Goal: Task Accomplishment & Management: Complete application form

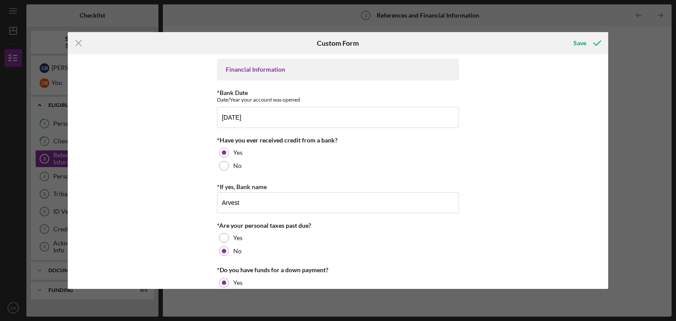
scroll to position [374, 0]
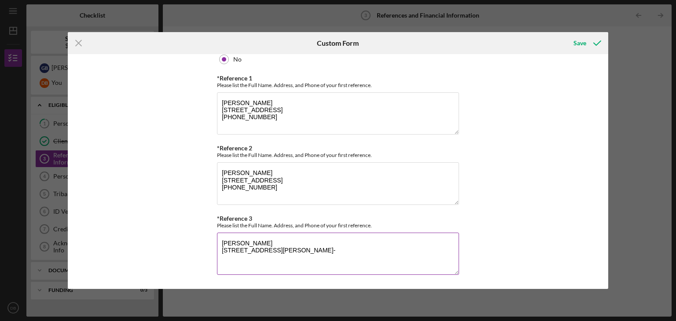
click at [245, 262] on textarea "[PERSON_NAME] [STREET_ADDRESS][PERSON_NAME]-" at bounding box center [338, 254] width 242 height 42
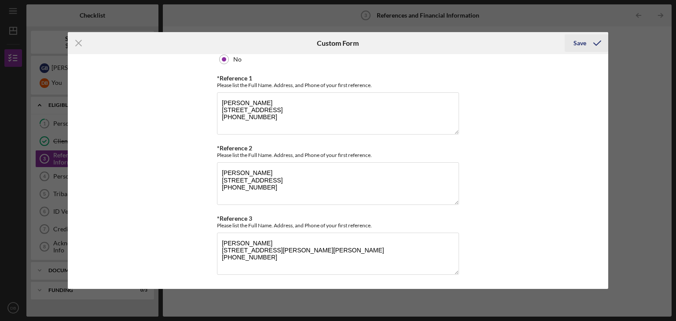
type textarea "[PERSON_NAME] [STREET_ADDRESS][PERSON_NAME][PERSON_NAME] [PHONE_NUMBER]"
click at [581, 45] on div "Save" at bounding box center [580, 43] width 13 height 18
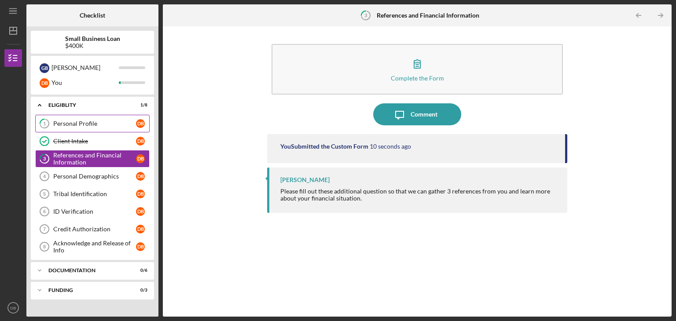
click at [79, 124] on div "Personal Profile" at bounding box center [94, 123] width 83 height 7
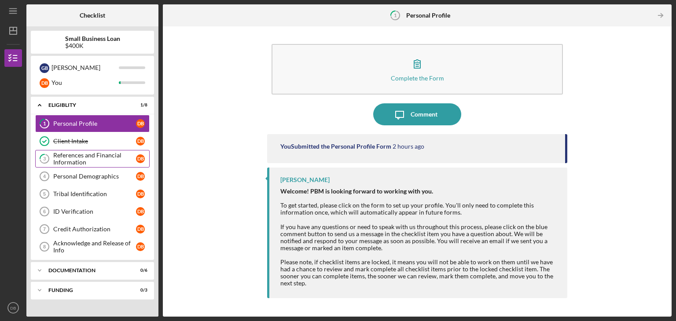
click at [89, 159] on div "References and Financial Information" at bounding box center [94, 159] width 83 height 14
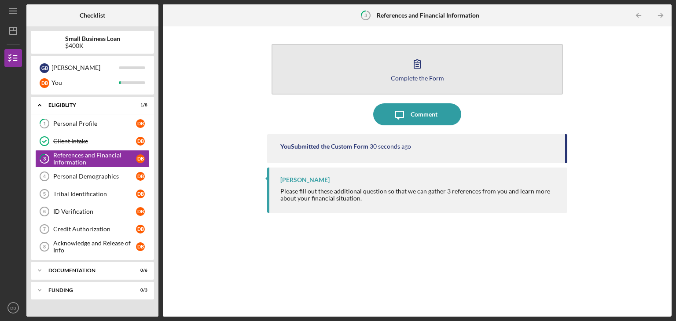
click at [401, 75] on div "Complete the Form" at bounding box center [417, 78] width 53 height 7
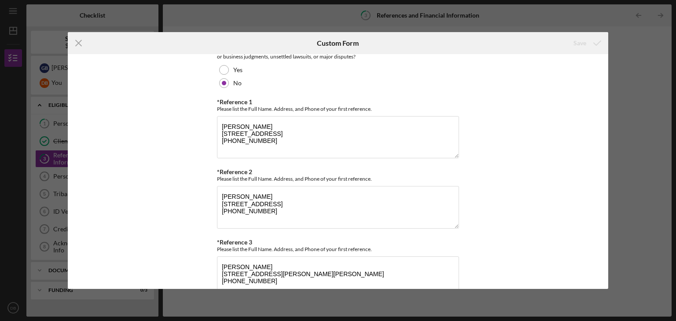
scroll to position [374, 0]
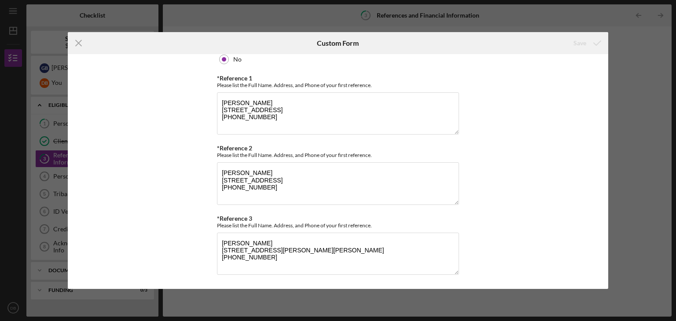
click at [659, 76] on div "Icon/Menu Close Custom Form Save Financial Information *Bank Date Date/Year you…" at bounding box center [338, 160] width 676 height 321
click at [79, 44] on line at bounding box center [79, 44] width 6 height 6
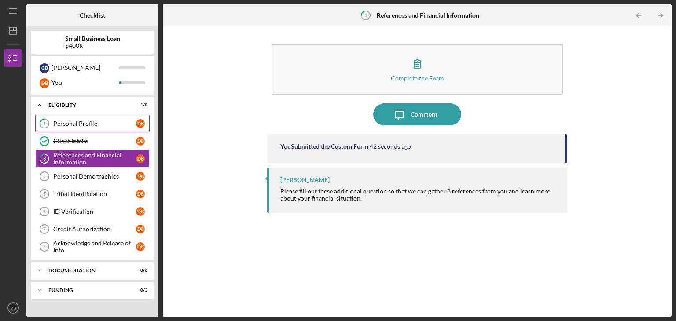
click at [60, 122] on div "Personal Profile" at bounding box center [94, 123] width 83 height 7
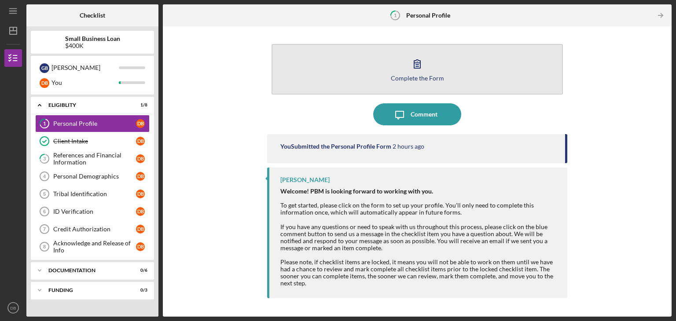
click at [519, 66] on button "Complete the Form Form" at bounding box center [417, 69] width 291 height 51
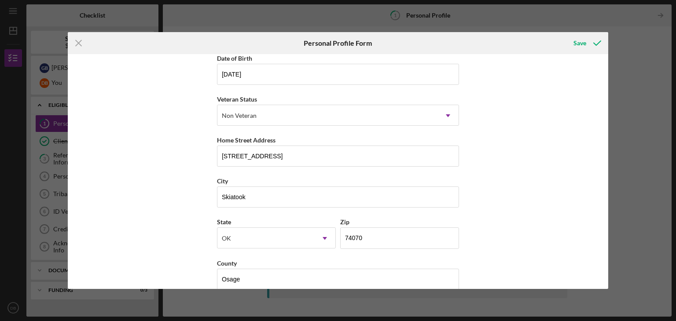
scroll to position [100, 0]
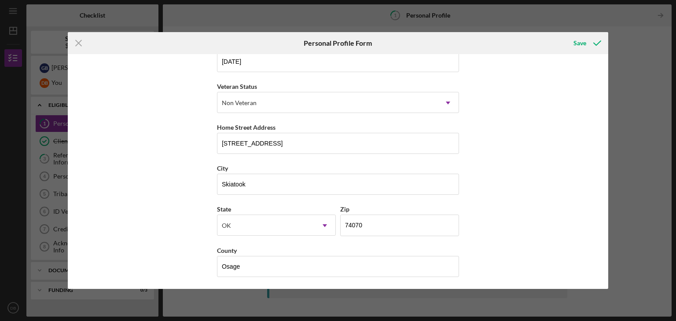
click at [531, 254] on div "First Name Dorianna Middle Name Last Name Baker Job Title Date of Birth 06/14/1…" at bounding box center [338, 171] width 541 height 235
click at [77, 43] on icon "Icon/Menu Close" at bounding box center [79, 43] width 22 height 22
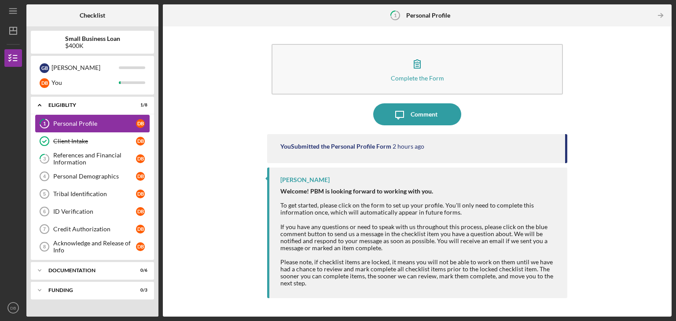
click at [115, 123] on div "Personal Profile" at bounding box center [94, 123] width 83 height 7
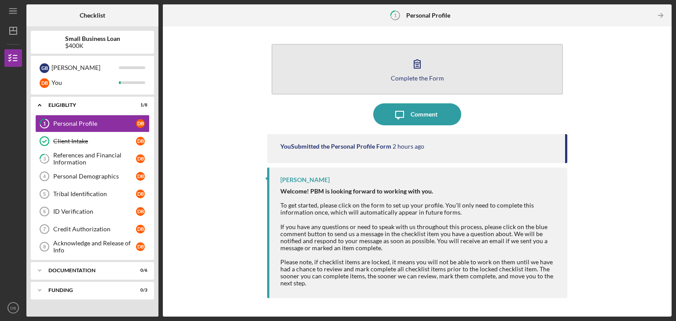
click at [421, 70] on icon "button" at bounding box center [417, 64] width 22 height 22
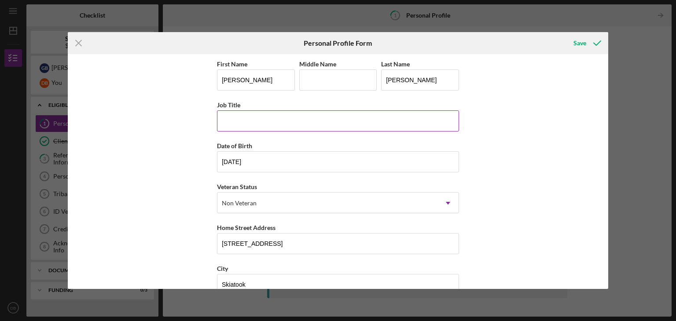
click at [255, 121] on input "Job Title" at bounding box center [338, 121] width 242 height 21
type input "Advisor, Talent and Performance (Former title)"
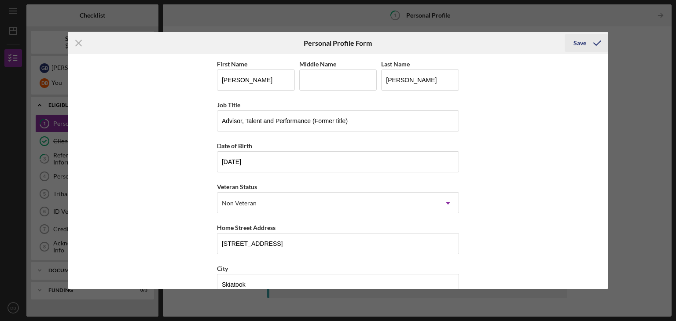
click at [576, 41] on div "Save" at bounding box center [580, 43] width 13 height 18
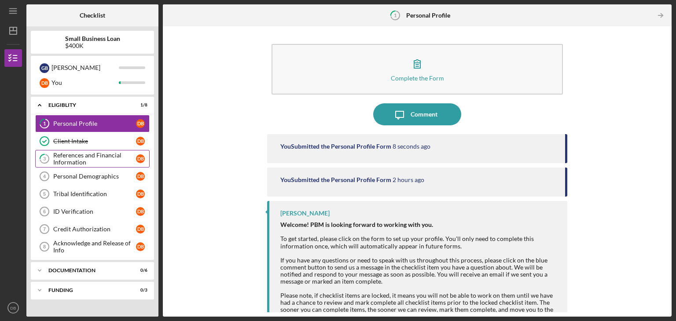
click at [84, 160] on div "References and Financial Information" at bounding box center [94, 159] width 83 height 14
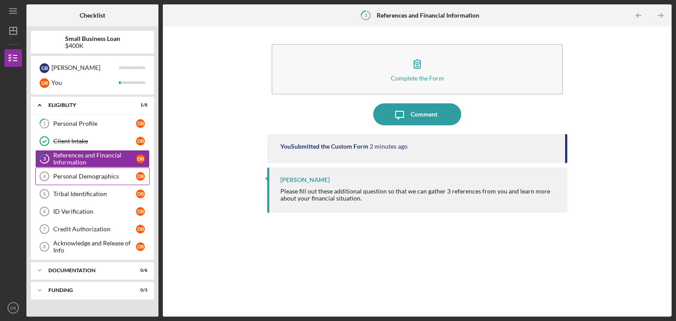
click at [85, 176] on div "Personal Demographics" at bounding box center [94, 176] width 83 height 7
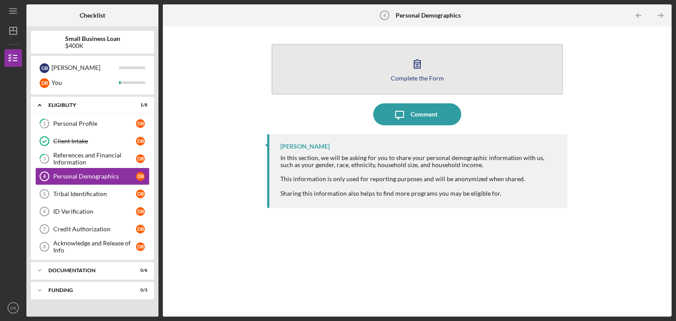
click at [471, 63] on button "Complete the Form Form" at bounding box center [417, 69] width 291 height 51
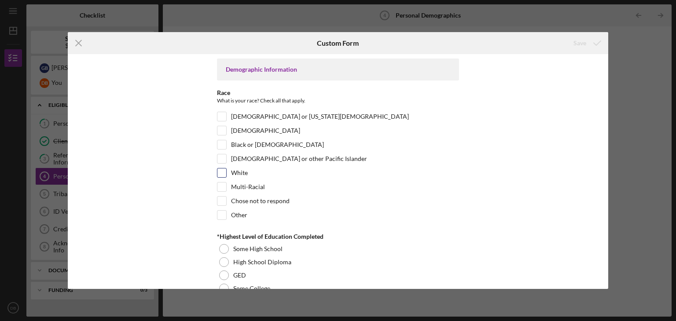
click at [242, 175] on label "White" at bounding box center [239, 173] width 17 height 9
click at [226, 175] on input "White" at bounding box center [222, 173] width 9 height 9
checkbox input "true"
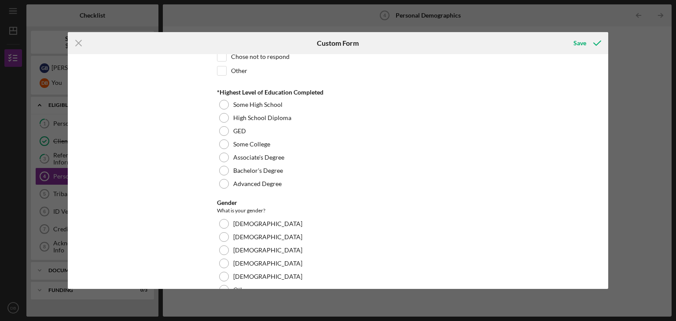
scroll to position [146, 0]
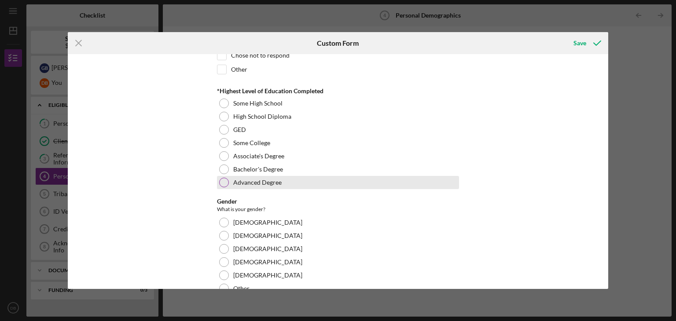
click at [221, 181] on div at bounding box center [224, 183] width 10 height 10
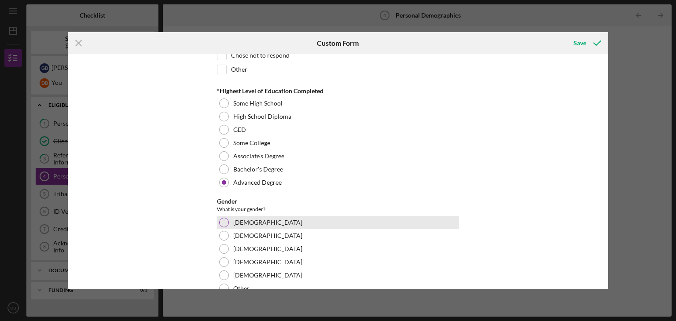
click at [224, 219] on div at bounding box center [224, 223] width 10 height 10
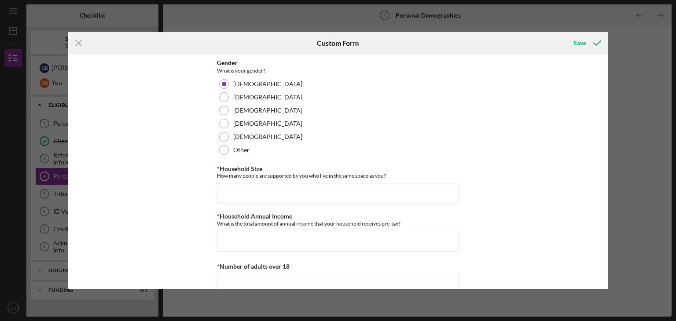
scroll to position [292, 0]
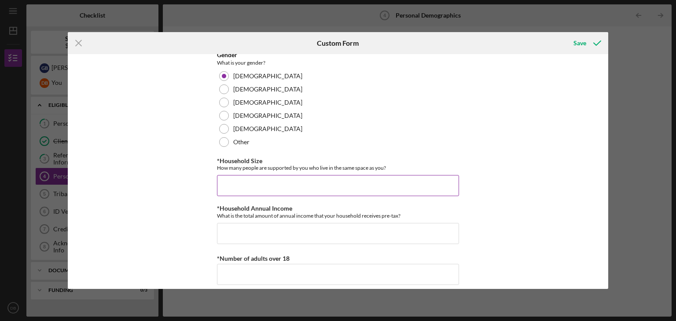
click at [385, 182] on input "*Household Size" at bounding box center [338, 185] width 242 height 21
type input "2"
type input "0"
click at [259, 233] on input "*Household Annual Income" at bounding box center [338, 233] width 242 height 21
click at [303, 277] on input "*Number of adults over 18" at bounding box center [338, 274] width 242 height 21
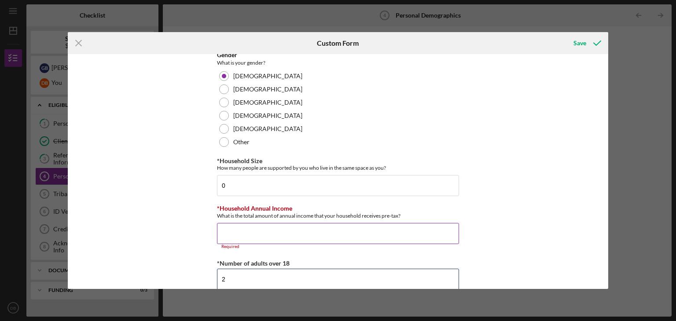
type input "2"
click at [273, 234] on input "*Household Annual Income" at bounding box center [338, 233] width 242 height 21
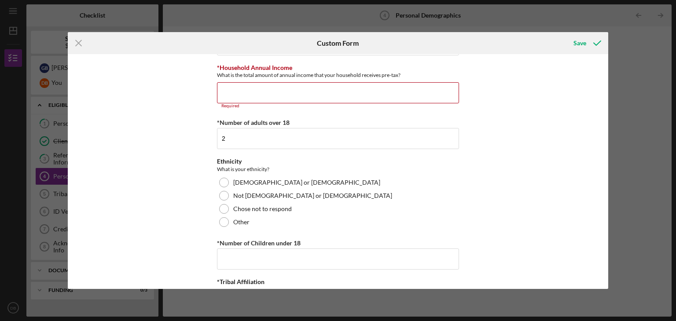
scroll to position [434, 0]
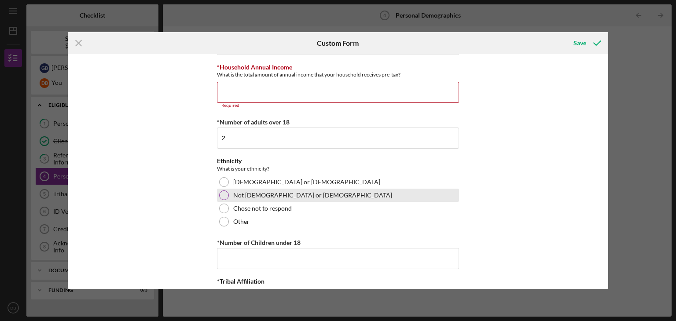
click at [221, 193] on div at bounding box center [224, 196] width 10 height 10
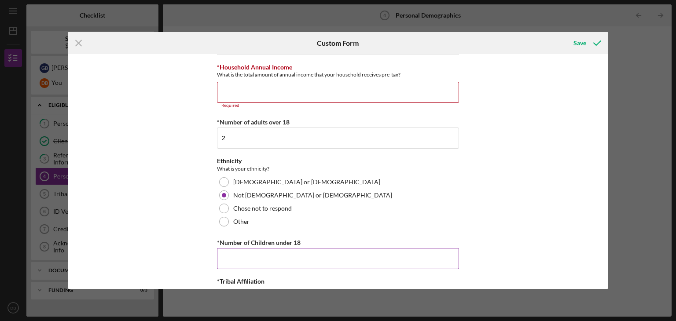
click at [254, 254] on input "*Number of Children under 18" at bounding box center [338, 258] width 242 height 21
type input "0"
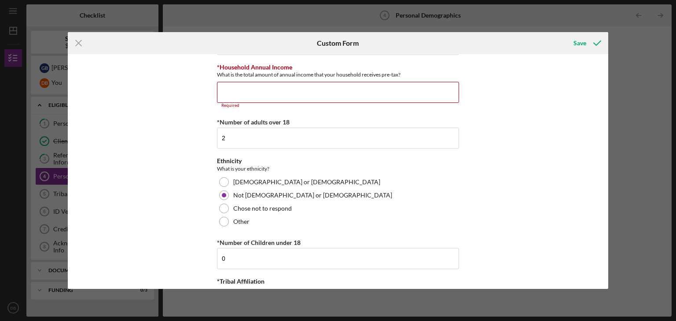
scroll to position [470, 0]
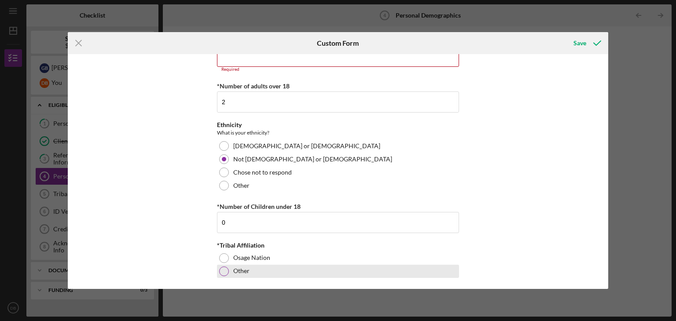
click at [222, 269] on div at bounding box center [224, 272] width 10 height 10
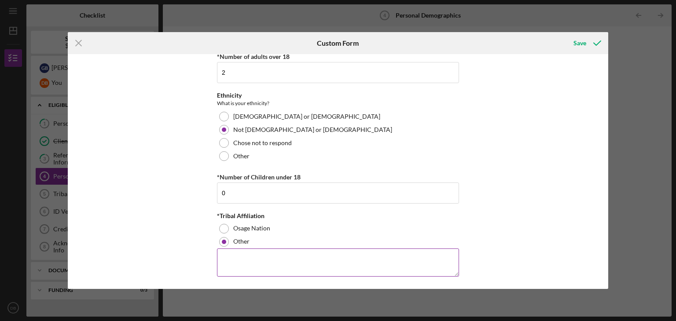
click at [334, 253] on textarea at bounding box center [338, 263] width 242 height 28
drag, startPoint x: 334, startPoint y: 253, endPoint x: 266, endPoint y: 254, distance: 67.8
click at [266, 254] on textarea at bounding box center [338, 263] width 242 height 28
type textarea "I"
click at [400, 252] on textarea "I am not a tribal citizen, but my husband (co-borrower) is" at bounding box center [338, 263] width 242 height 28
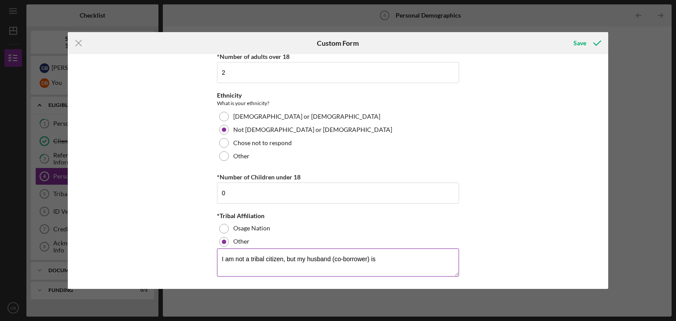
click at [400, 252] on textarea "I am not a tribal citizen, but my husband (co-borrower) is" at bounding box center [338, 263] width 242 height 28
type textarea "I am not a tribal citizen, but my husband (co-borrower) is Cherokee."
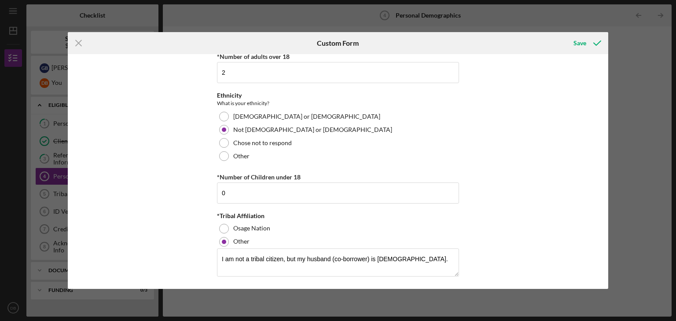
drag, startPoint x: 605, startPoint y: 245, endPoint x: 602, endPoint y: 286, distance: 41.5
click at [602, 286] on div "Demographic Information Race What is your race? Check all that apply. American …" at bounding box center [338, 171] width 541 height 235
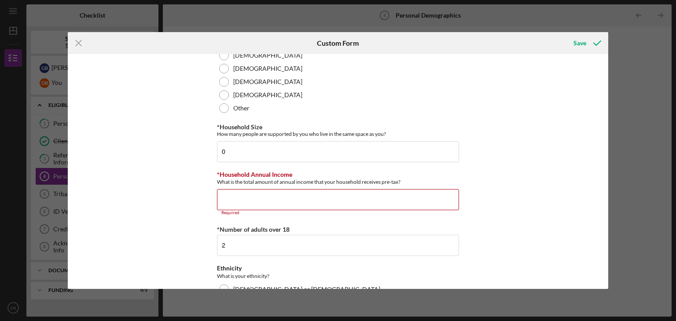
scroll to position [315, 0]
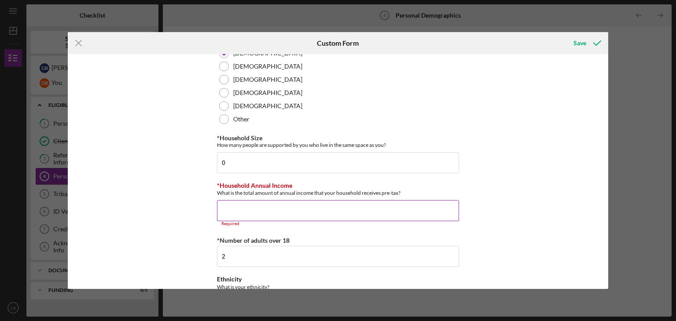
click at [388, 206] on input "*Household Annual Income" at bounding box center [338, 210] width 242 height 21
type input "$90,000"
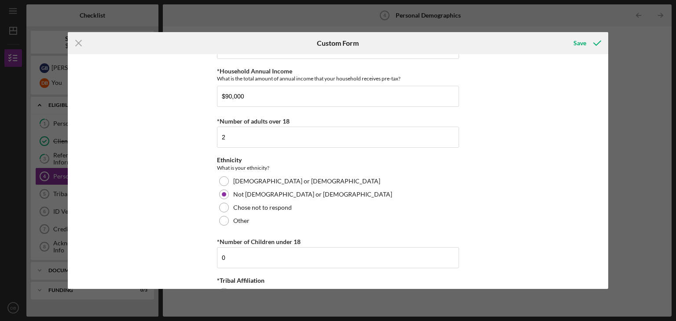
scroll to position [494, 0]
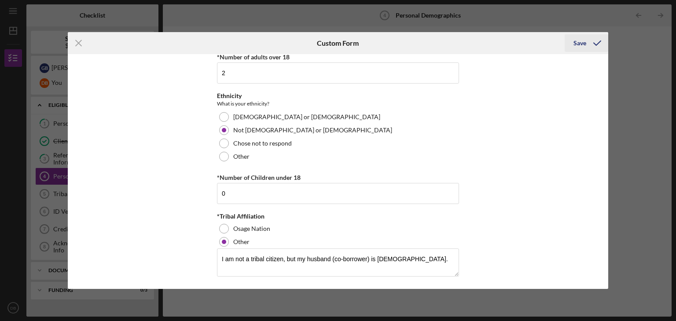
click at [579, 44] on div "Save" at bounding box center [580, 43] width 13 height 18
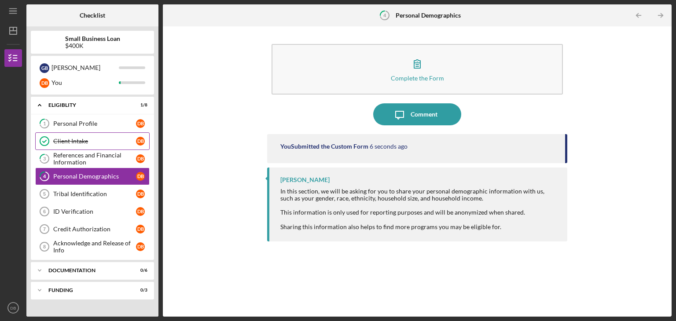
click at [90, 139] on div "Client Intake" at bounding box center [94, 141] width 83 height 7
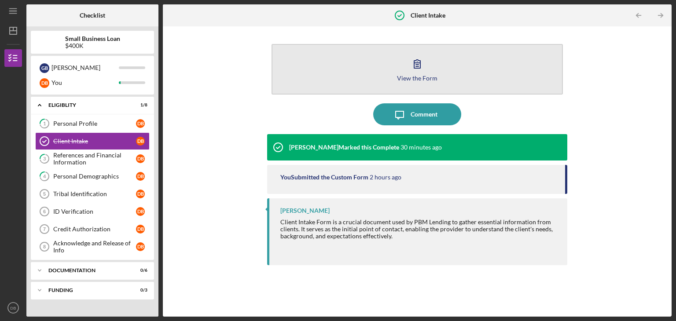
click at [437, 74] on button "View the Form Form" at bounding box center [417, 69] width 291 height 51
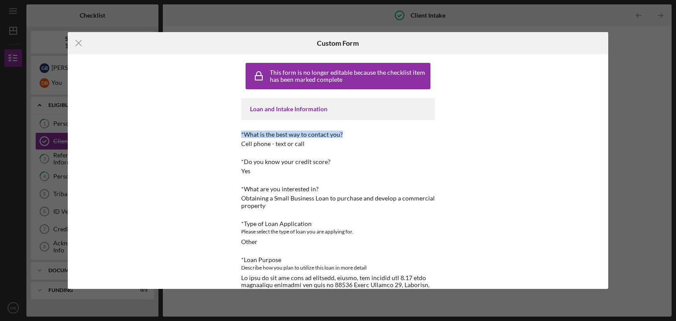
drag, startPoint x: 461, startPoint y: 90, endPoint x: 459, endPoint y: 134, distance: 44.1
click at [459, 134] on div "This form is no longer editable because the checklist item has been marked comp…" at bounding box center [338, 171] width 541 height 235
click at [500, 96] on div "This form is no longer editable because the checklist item has been marked comp…" at bounding box center [338, 171] width 541 height 235
click at [80, 41] on icon "Icon/Menu Close" at bounding box center [79, 43] width 22 height 22
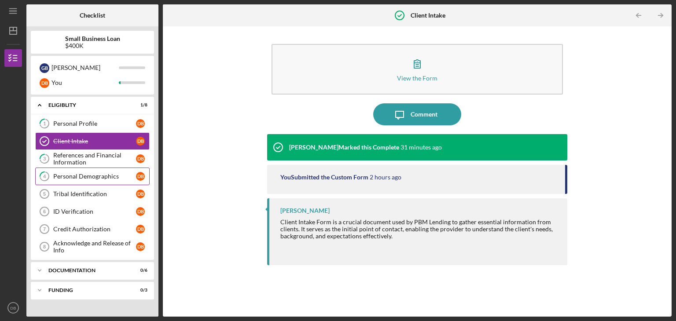
click at [94, 177] on div "Personal Demographics" at bounding box center [94, 176] width 83 height 7
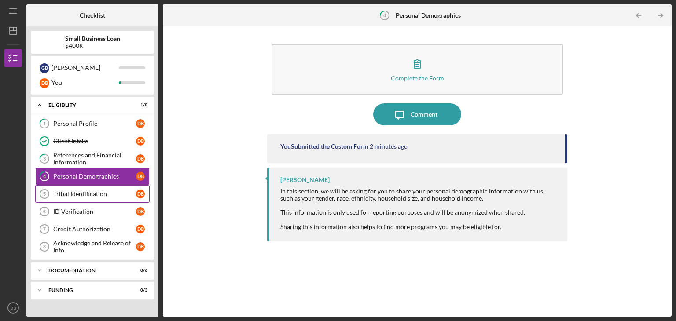
click at [93, 194] on div "Tribal Identification" at bounding box center [94, 194] width 83 height 7
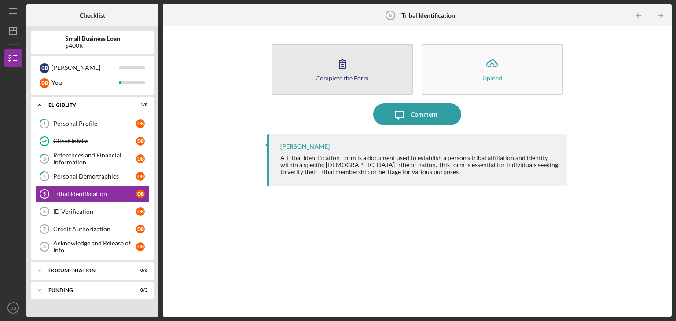
click at [343, 76] on div "Complete the Form" at bounding box center [342, 78] width 53 height 7
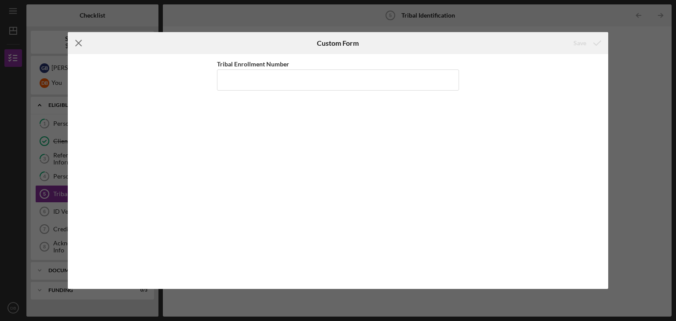
click at [77, 43] on line at bounding box center [79, 44] width 6 height 6
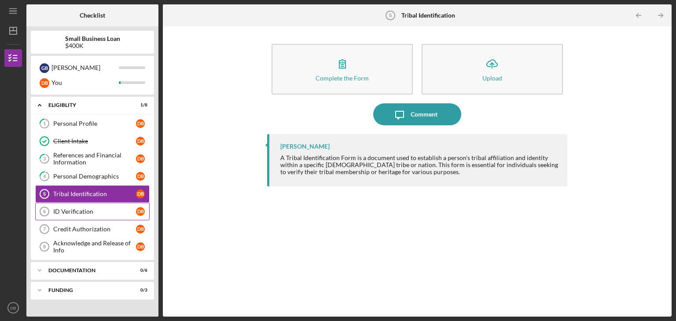
click at [75, 212] on div "ID Verification" at bounding box center [94, 211] width 83 height 7
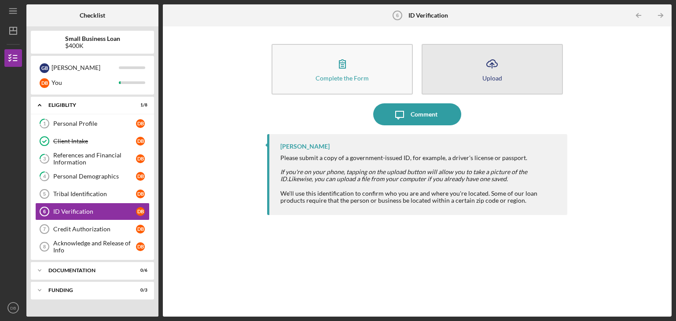
click at [490, 84] on button "Icon/Upload Upload" at bounding box center [492, 69] width 141 height 51
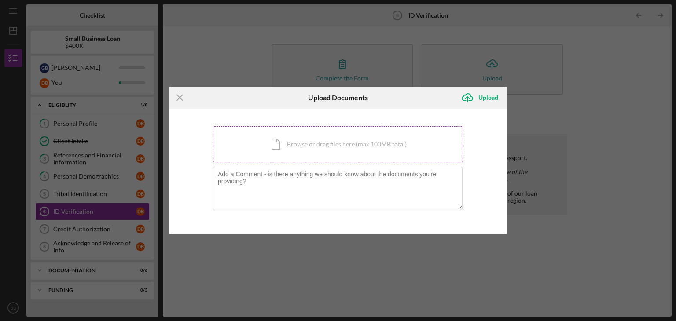
click at [324, 146] on div "Icon/Document Browse or drag files here (max 100MB total) Tap to choose files o…" at bounding box center [338, 144] width 250 height 36
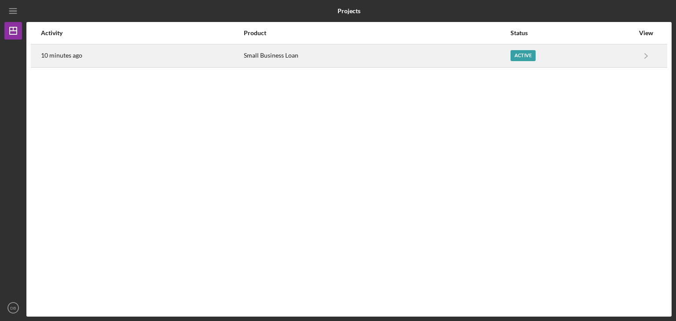
click at [519, 57] on div "Active" at bounding box center [523, 55] width 25 height 11
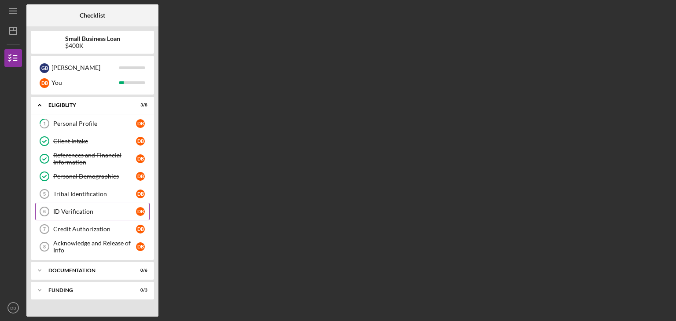
click at [93, 213] on div "ID Verification" at bounding box center [94, 211] width 83 height 7
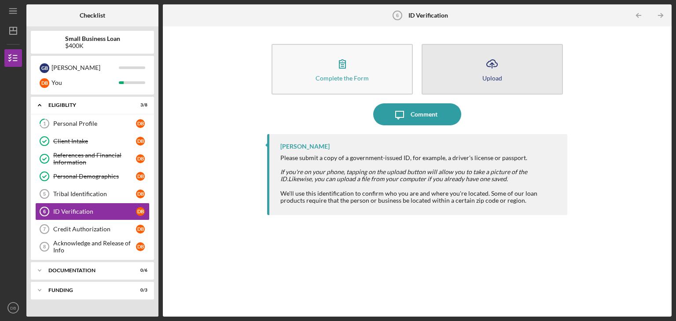
click at [521, 71] on button "Icon/Upload Upload" at bounding box center [492, 69] width 141 height 51
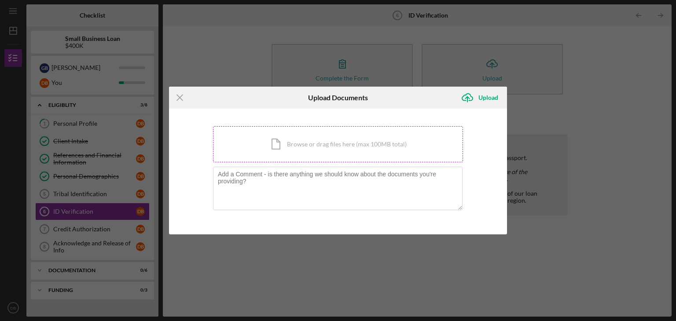
click at [325, 138] on div "Icon/Document Browse or drag files here (max 100MB total) Tap to choose files o…" at bounding box center [338, 144] width 250 height 36
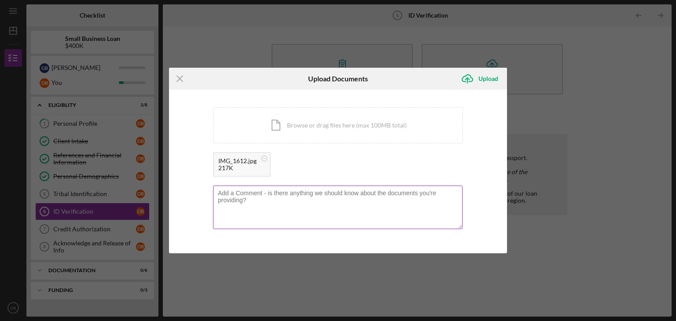
click at [328, 197] on textarea at bounding box center [338, 207] width 250 height 43
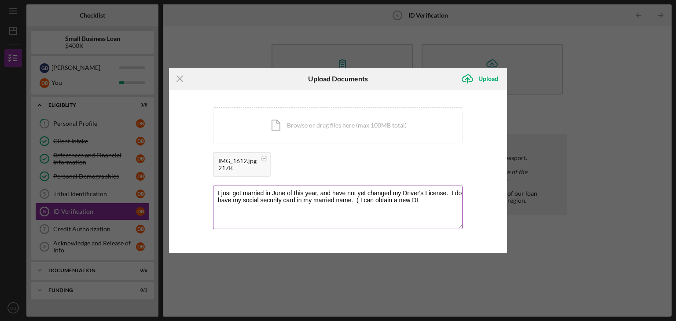
click at [351, 203] on textarea "I just got married in June of this year, and have not yet changed my Driver's L…" at bounding box center [338, 207] width 250 height 43
click at [447, 194] on textarea "I just got married in June of this year, and have not yet changed my Driver's L…" at bounding box center [338, 207] width 250 height 43
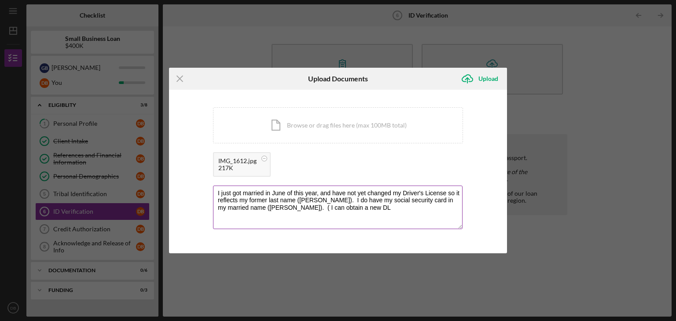
click at [321, 200] on textarea "I just got married in June of this year, and have not yet changed my Driver's L…" at bounding box center [338, 207] width 250 height 43
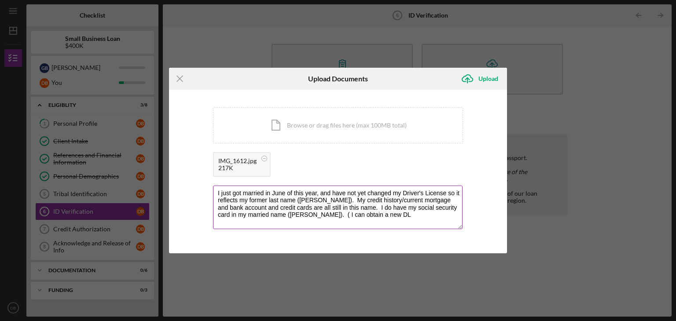
click at [445, 208] on textarea "I just got married in June of this year, and have not yet changed my Driver's L…" at bounding box center [338, 207] width 250 height 43
drag, startPoint x: 323, startPoint y: 215, endPoint x: 405, endPoint y: 219, distance: 82.5
click at [405, 219] on textarea "I just got married in June of this year, and have not yet changed my Driver's L…" at bounding box center [338, 207] width 250 height 43
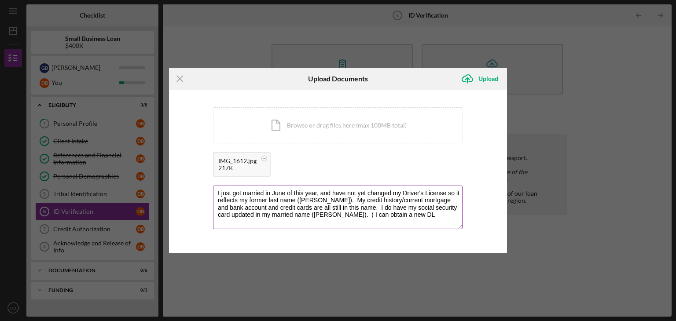
drag, startPoint x: 324, startPoint y: 215, endPoint x: 405, endPoint y: 214, distance: 81.0
click at [405, 214] on textarea "I just got married in June of this year, and have not yet changed my Driver's L…" at bounding box center [338, 207] width 250 height 43
click at [348, 209] on textarea "I just got married in June of this year, and have not yet changed my Driver's L…" at bounding box center [338, 207] width 250 height 43
click at [335, 217] on textarea "I just got married in June of this year, and have not yet changed my Driver's L…" at bounding box center [338, 207] width 250 height 43
click at [214, 192] on textarea "I just got married in June of this year, and have not yet changed my Driver's L…" at bounding box center [338, 207] width 250 height 43
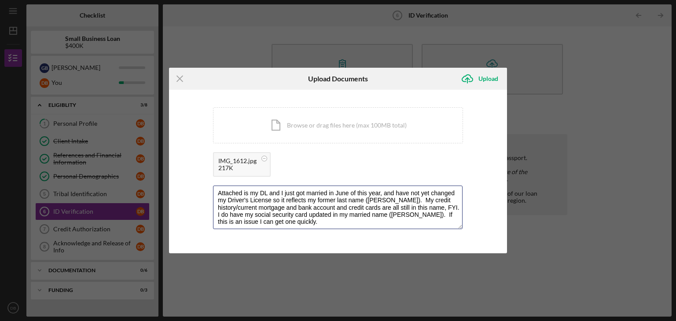
drag, startPoint x: 280, startPoint y: 192, endPoint x: 207, endPoint y: 194, distance: 73.1
click at [207, 194] on div "You're uploading documents related to ID Verification . Icon/Document Browse or…" at bounding box center [338, 172] width 338 height 164
click at [349, 205] on textarea "I just got married in June of this year, and have not yet changed my Driver's L…" at bounding box center [338, 207] width 250 height 43
click at [314, 224] on textarea "I just got married in June of this year, and have not yet changed my Driver's L…" at bounding box center [338, 207] width 250 height 43
drag, startPoint x: 435, startPoint y: 214, endPoint x: 458, endPoint y: 218, distance: 23.6
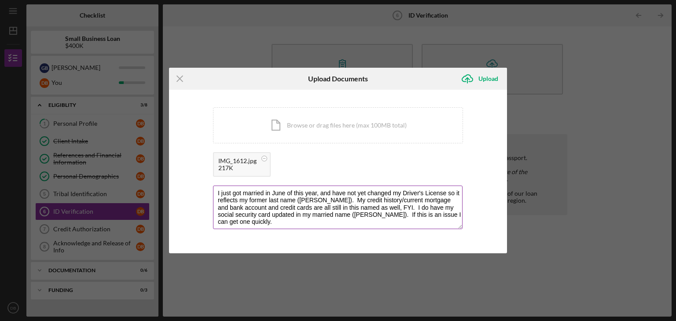
click at [458, 218] on textarea "I just got married in June of this year, and have not yet changed my Driver's L…" at bounding box center [338, 207] width 250 height 43
drag, startPoint x: 434, startPoint y: 214, endPoint x: 458, endPoint y: 214, distance: 24.2
click at [458, 214] on textarea "I just got married in June of this year, and have not yet changed my Driver's L…" at bounding box center [338, 207] width 250 height 43
click at [350, 205] on textarea "I just got married in June of this year, and have not yet changed my Driver's L…" at bounding box center [338, 207] width 250 height 43
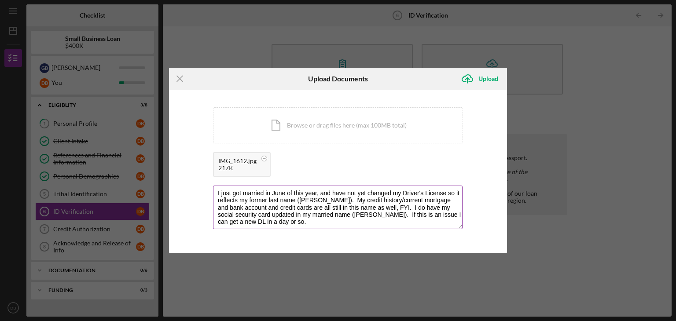
click at [434, 226] on textarea "I just got married in June of this year, and have not yet changed my Driver's L…" at bounding box center [338, 207] width 250 height 43
type textarea "I just got married in June of this year, and have not yet changed my Driver's L…"
click at [488, 78] on div "Upload" at bounding box center [489, 79] width 20 height 18
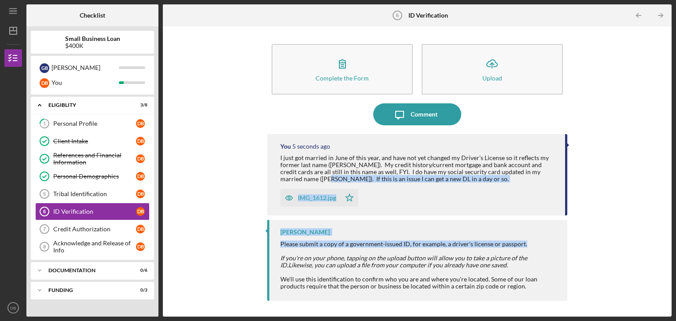
drag, startPoint x: 565, startPoint y: 175, endPoint x: 563, endPoint y: 242, distance: 66.5
click at [563, 242] on div "You 5 seconds ago I just got married in June of this year, and have not yet cha…" at bounding box center [417, 219] width 300 height 170
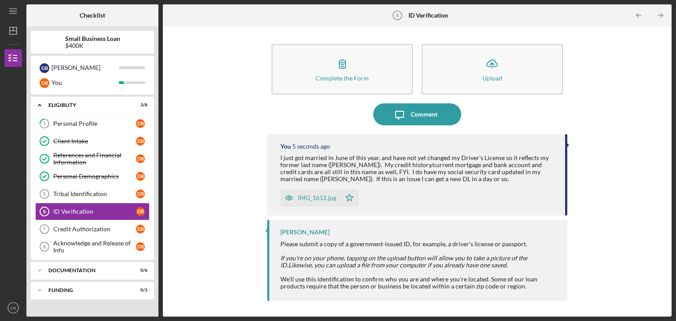
click at [595, 248] on div "Complete the Form Form Icon/Upload Upload Icon/Message Comment You 5 seconds ag…" at bounding box center [417, 172] width 500 height 282
click at [323, 162] on div "I just got married in June of this year, and have not yet changed my Driver's L…" at bounding box center [418, 169] width 276 height 28
click at [644, 151] on div "Complete the Form Form Icon/Upload Upload Icon/Message Comment You 48 seconds a…" at bounding box center [417, 172] width 500 height 282
click at [368, 184] on div "You 1 minute ago I just got married in June of this year, and have not yet chan…" at bounding box center [417, 174] width 300 height 81
drag, startPoint x: 642, startPoint y: 121, endPoint x: 639, endPoint y: 143, distance: 22.2
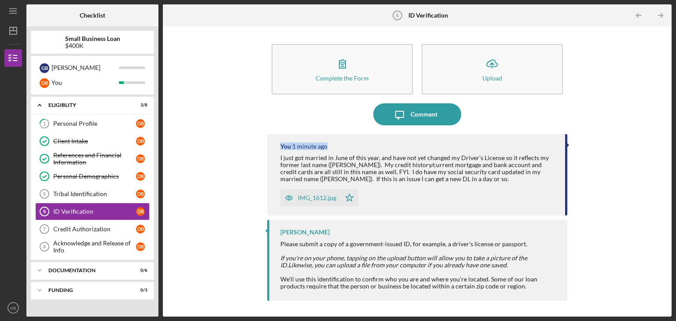
click at [639, 143] on div "Complete the Form Form Icon/Upload Upload Icon/Message Comment You 1 minute ago…" at bounding box center [417, 172] width 500 height 282
click at [658, 15] on icon "Icon/Table Pagination Arrow" at bounding box center [661, 16] width 20 height 20
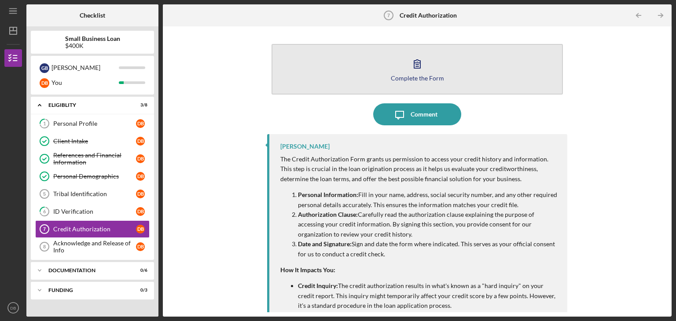
click at [398, 70] on button "Complete the Form Form" at bounding box center [417, 69] width 291 height 51
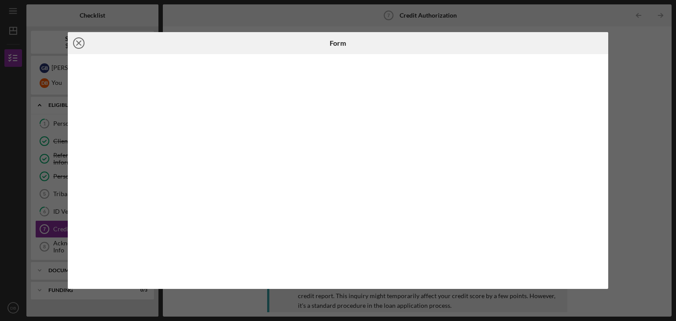
click at [77, 43] on icon "Icon/Close" at bounding box center [79, 43] width 22 height 22
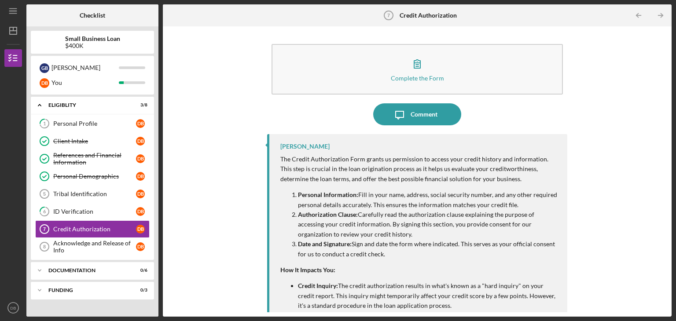
scroll to position [55, 0]
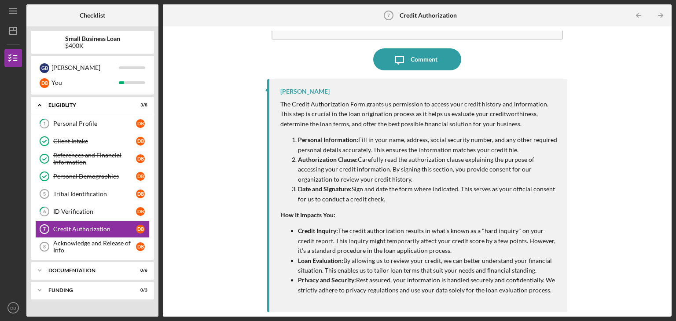
click at [227, 60] on div "Complete the Form Form Icon/Message Comment [PERSON_NAME] The Credit Authorizat…" at bounding box center [417, 172] width 500 height 282
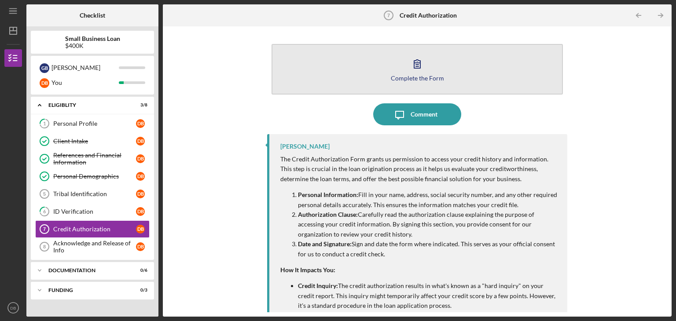
click at [467, 76] on button "Complete the Form Form" at bounding box center [417, 69] width 291 height 51
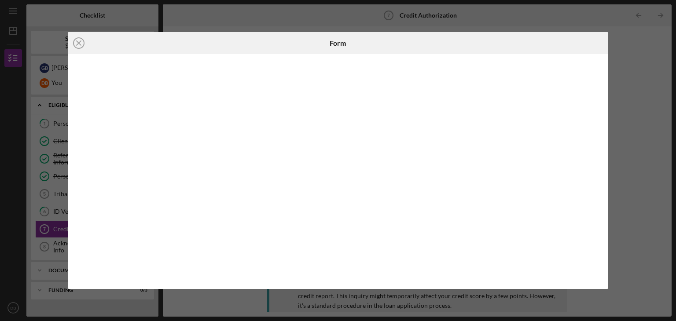
click at [629, 99] on div "Icon/Close Form" at bounding box center [338, 160] width 676 height 321
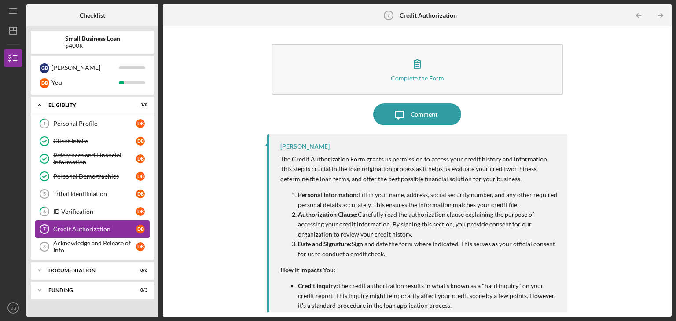
click at [78, 227] on div "Credit Authorization" at bounding box center [94, 229] width 83 height 7
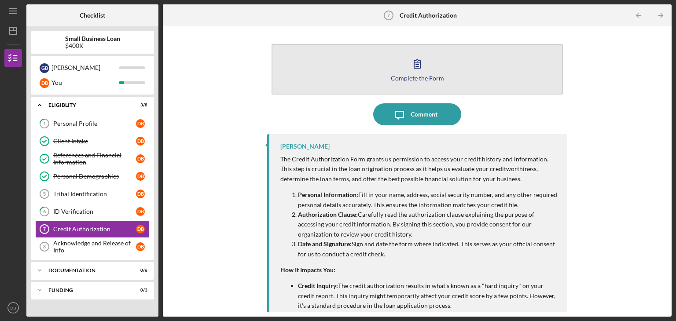
click at [476, 69] on button "Complete the Form Form" at bounding box center [417, 69] width 291 height 51
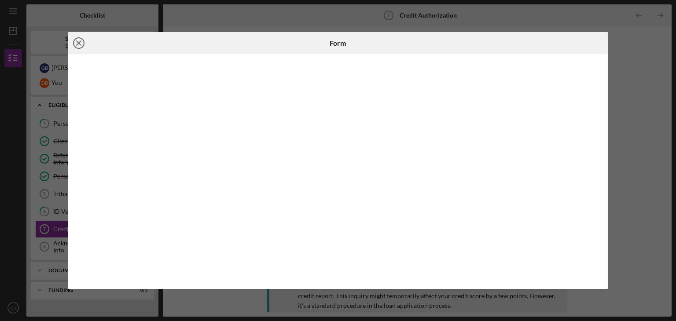
click at [79, 43] on line at bounding box center [79, 43] width 4 height 4
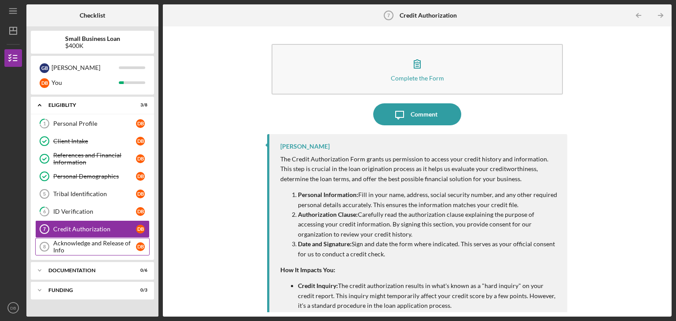
click at [98, 251] on div "Acknowledge and Release of Info" at bounding box center [94, 247] width 83 height 14
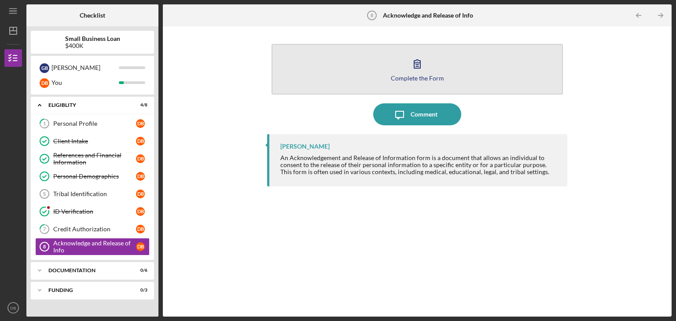
click at [422, 81] on div "Complete the Form" at bounding box center [417, 78] width 53 height 7
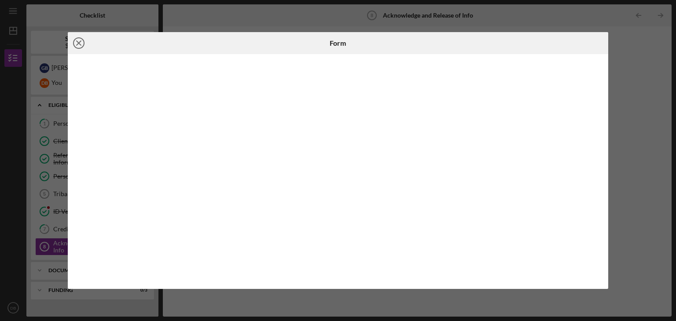
click at [79, 43] on line at bounding box center [79, 43] width 4 height 4
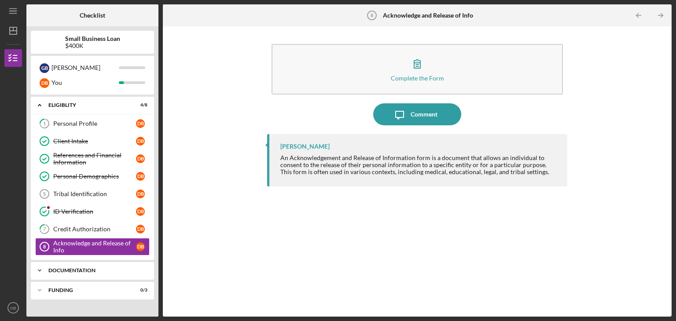
click at [100, 270] on div "Documentation" at bounding box center [95, 270] width 95 height 5
click at [266, 252] on div "Complete the Form Form Icon/Message Comment [DEMOGRAPHIC_DATA][PERSON_NAME] An …" at bounding box center [417, 172] width 500 height 282
click at [194, 106] on div "Complete the Form Form Icon/Message Comment [DEMOGRAPHIC_DATA][PERSON_NAME] An …" at bounding box center [417, 172] width 500 height 282
click at [236, 141] on div "Complete the Form Form Icon/Message Comment [DEMOGRAPHIC_DATA][PERSON_NAME] An …" at bounding box center [417, 172] width 500 height 282
click at [7, 115] on div at bounding box center [13, 125] width 18 height 116
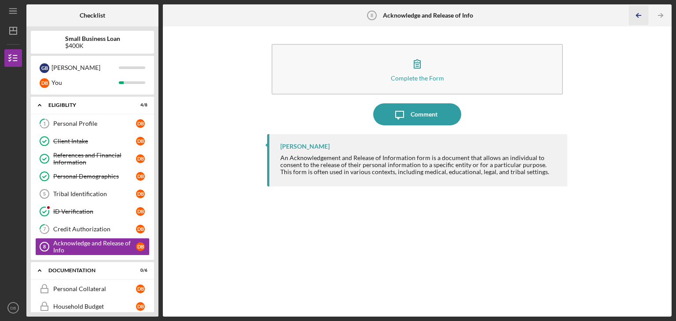
click at [638, 17] on icon "Icon/Table Pagination Arrow" at bounding box center [639, 16] width 20 height 20
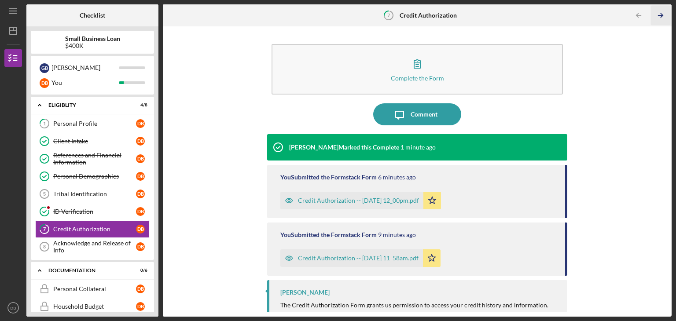
click at [663, 15] on line "button" at bounding box center [661, 15] width 4 height 0
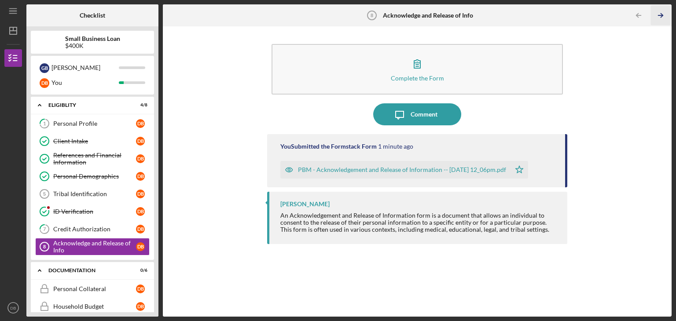
click at [663, 15] on line "button" at bounding box center [661, 15] width 4 height 0
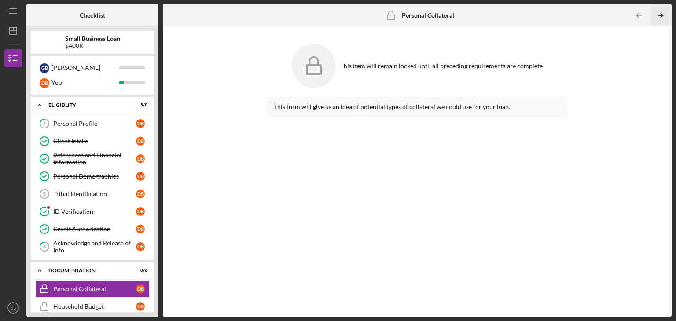
click at [663, 13] on icon "Icon/Table Pagination Arrow" at bounding box center [661, 16] width 20 height 20
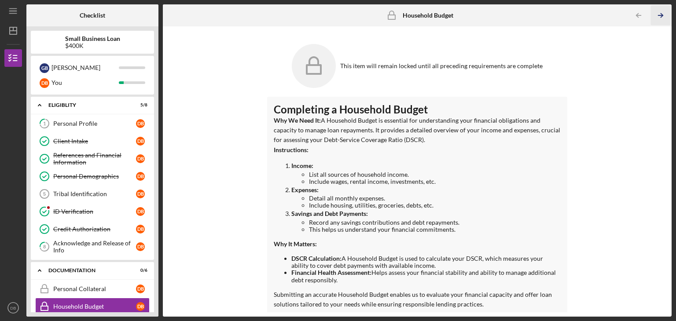
click at [663, 13] on icon "Icon/Table Pagination Arrow" at bounding box center [661, 16] width 20 height 20
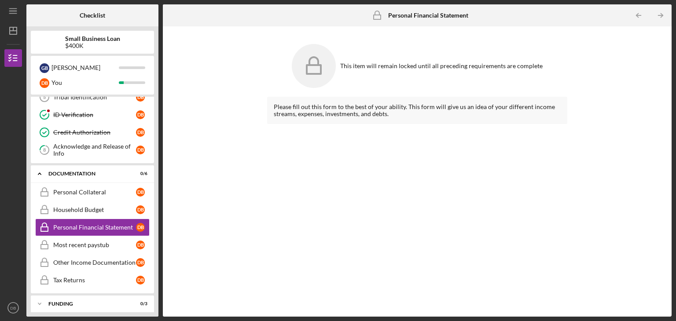
scroll to position [100, 0]
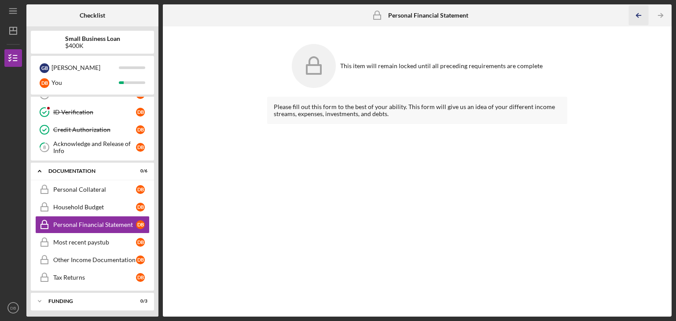
click at [638, 14] on icon "Icon/Table Pagination Arrow" at bounding box center [639, 16] width 20 height 20
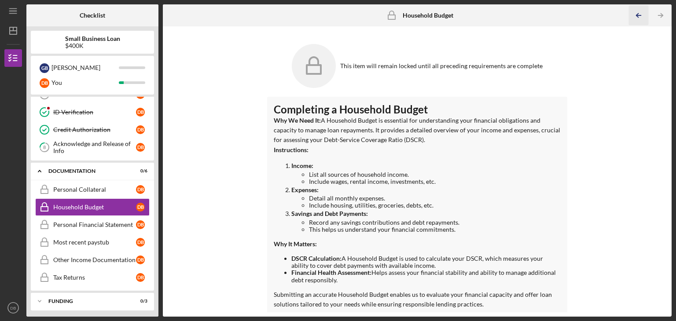
click at [639, 12] on icon "Icon/Table Pagination Arrow" at bounding box center [639, 16] width 20 height 20
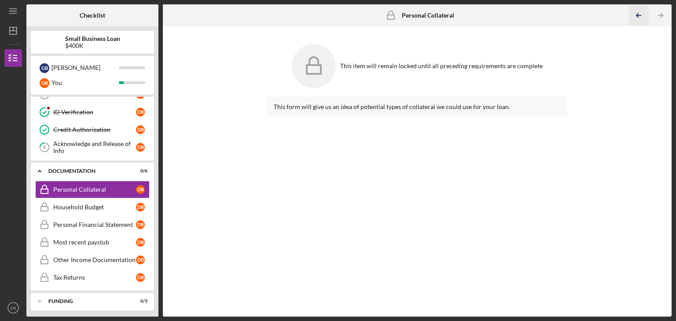
click at [639, 12] on icon "Icon/Table Pagination Arrow" at bounding box center [639, 16] width 20 height 20
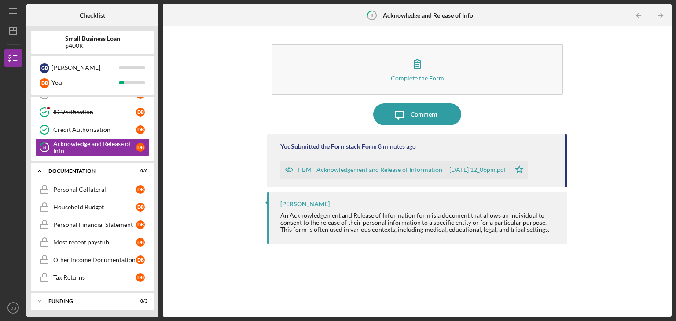
click at [228, 82] on div "Complete the Form Form Icon/Message Comment You Submitted the Formstack Form 8 …" at bounding box center [417, 172] width 500 height 282
click at [88, 189] on div "Personal Collateral" at bounding box center [94, 189] width 83 height 7
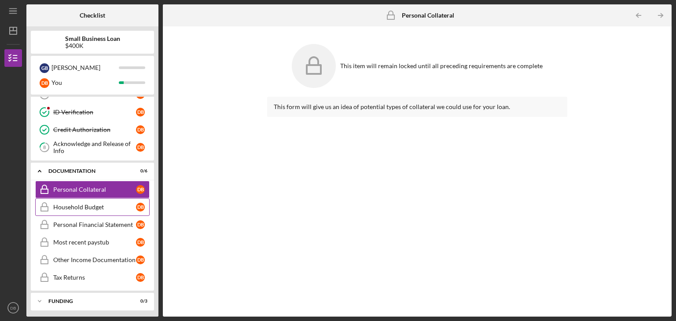
click at [65, 206] on div "Household Budget" at bounding box center [94, 207] width 83 height 7
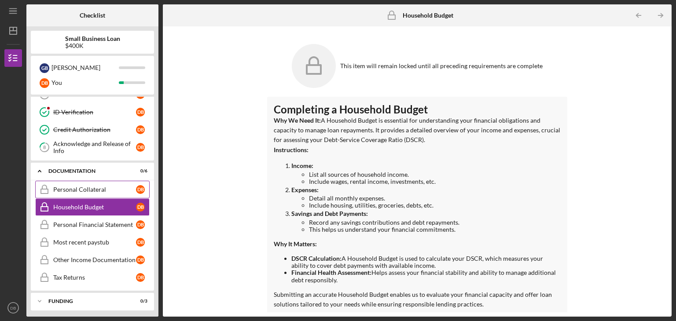
click at [70, 191] on div "Personal Collateral" at bounding box center [94, 189] width 83 height 7
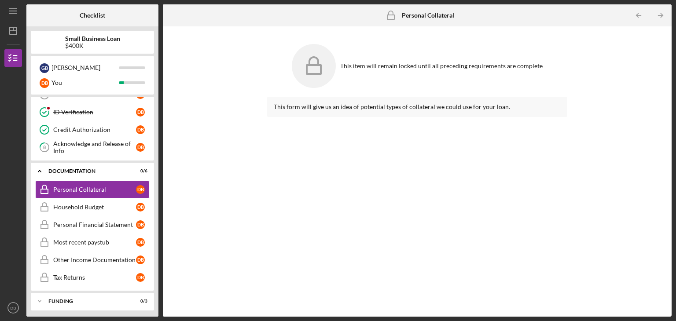
click at [181, 119] on div "This item will remain locked until all preceding requirements are complete This…" at bounding box center [417, 172] width 500 height 282
click at [12, 90] on div at bounding box center [13, 125] width 18 height 116
click at [40, 170] on icon "Icon/Expander" at bounding box center [40, 171] width 18 height 18
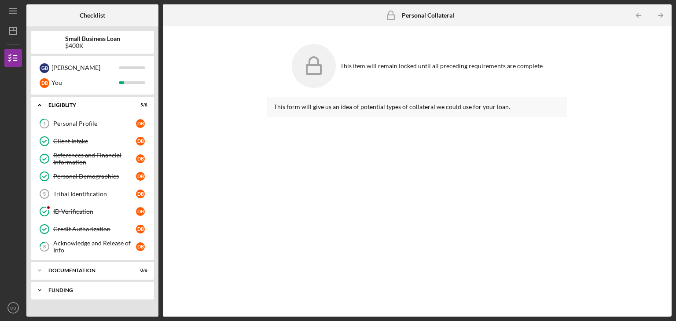
click at [86, 290] on div "Funding" at bounding box center [95, 290] width 95 height 5
click at [11, 32] on icon "Icon/Dashboard" at bounding box center [13, 31] width 22 height 22
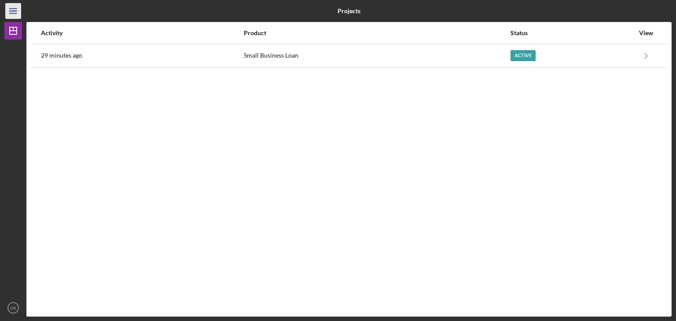
click at [11, 10] on icon "Icon/Menu" at bounding box center [14, 11] width 20 height 20
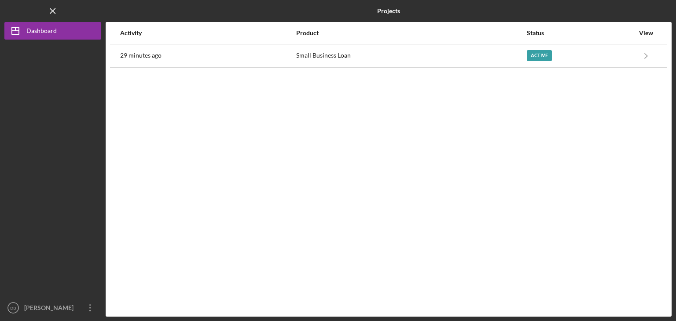
click at [58, 162] on div at bounding box center [52, 170] width 97 height 260
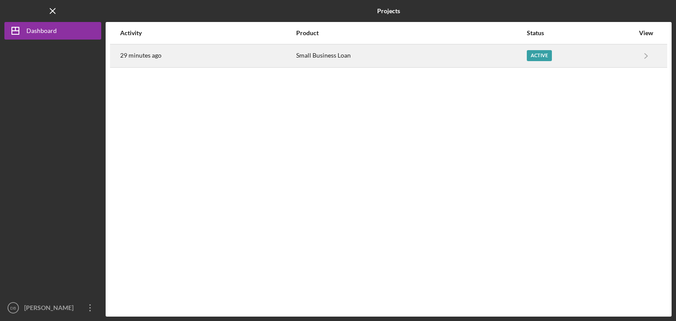
click at [535, 57] on div "Active" at bounding box center [539, 55] width 25 height 11
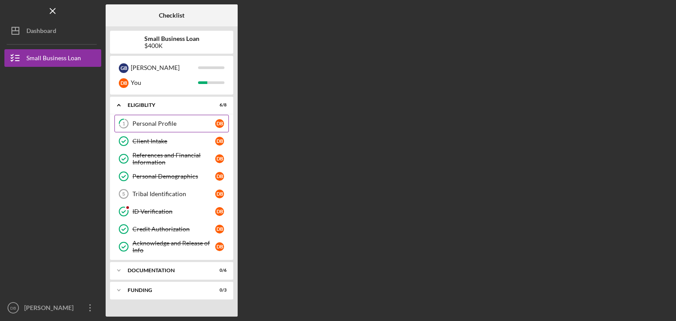
click at [155, 121] on div "Personal Profile" at bounding box center [174, 123] width 83 height 7
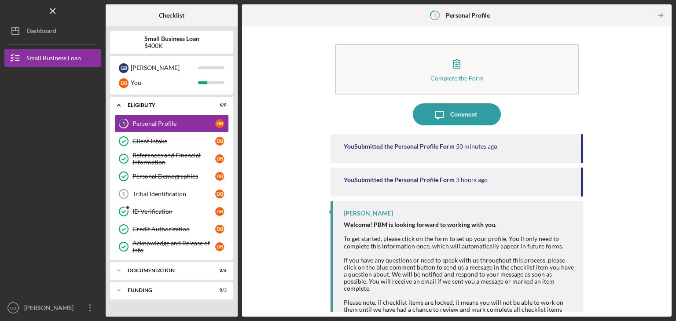
drag, startPoint x: 664, startPoint y: 197, endPoint x: 675, endPoint y: 288, distance: 91.3
click at [675, 288] on div "Icon/Menu 1 Personal Profile Checklist Small Business Loan $400K G B [PERSON_NA…" at bounding box center [338, 160] width 676 height 321
click at [642, 261] on div "Complete the Form Form Icon/Message Comment You Submitted the Personal Profile …" at bounding box center [457, 172] width 421 height 282
